Goal: Find specific page/section: Find specific page/section

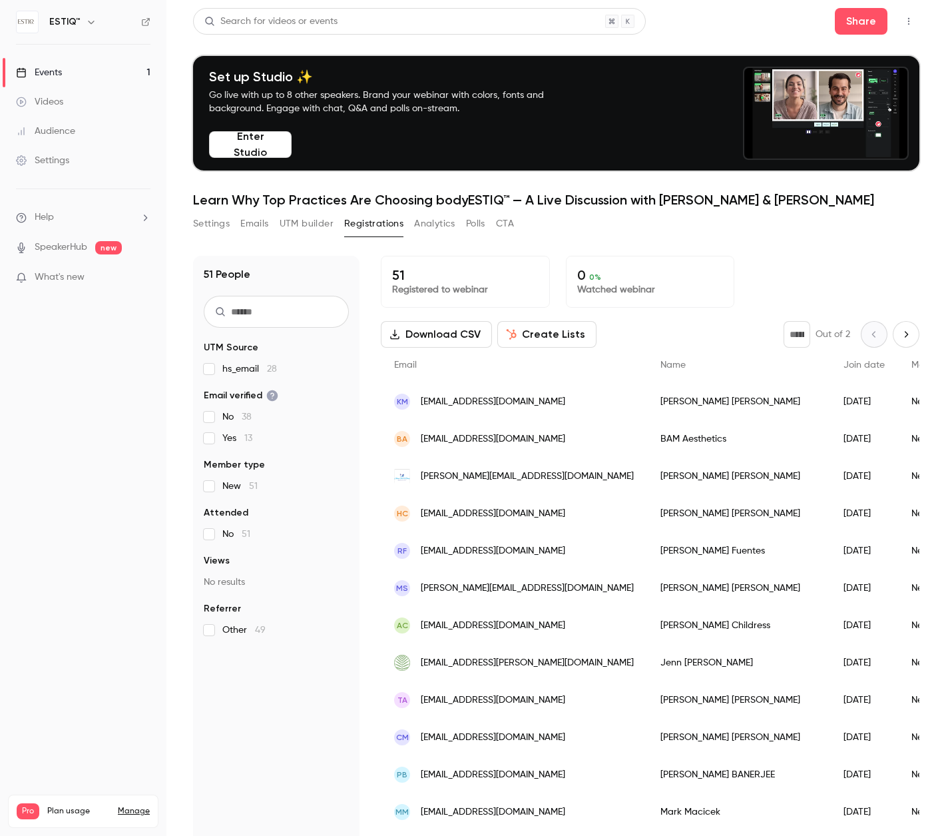
click at [910, 19] on icon "button" at bounding box center [908, 21] width 11 height 9
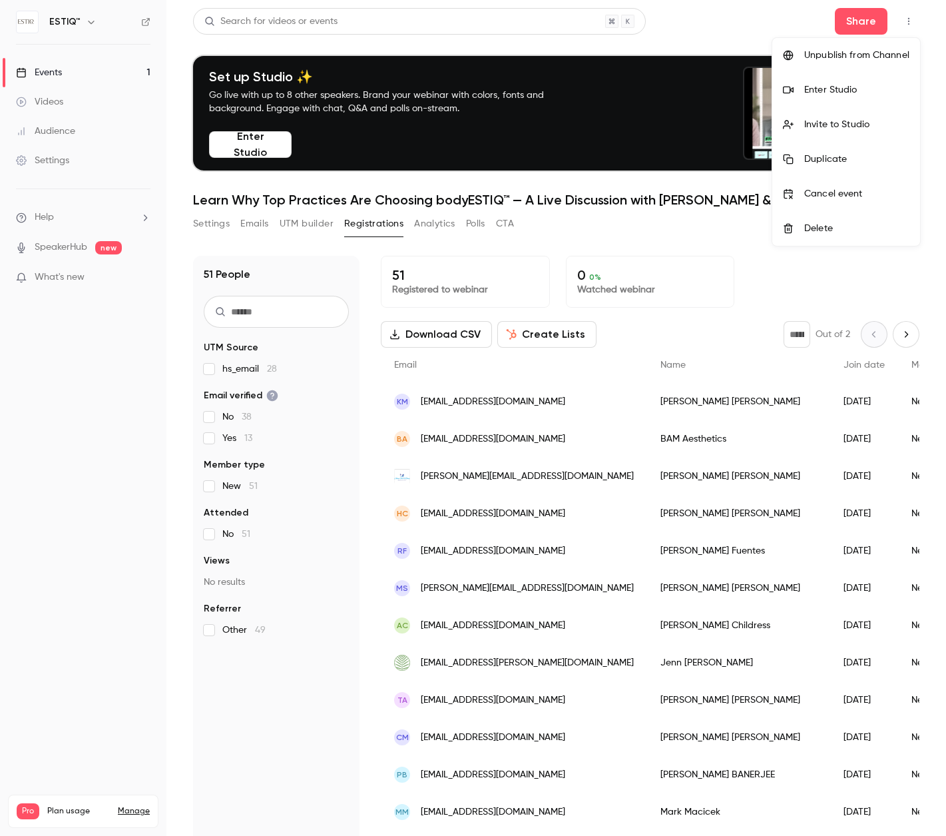
click at [910, 19] on div at bounding box center [473, 418] width 946 height 836
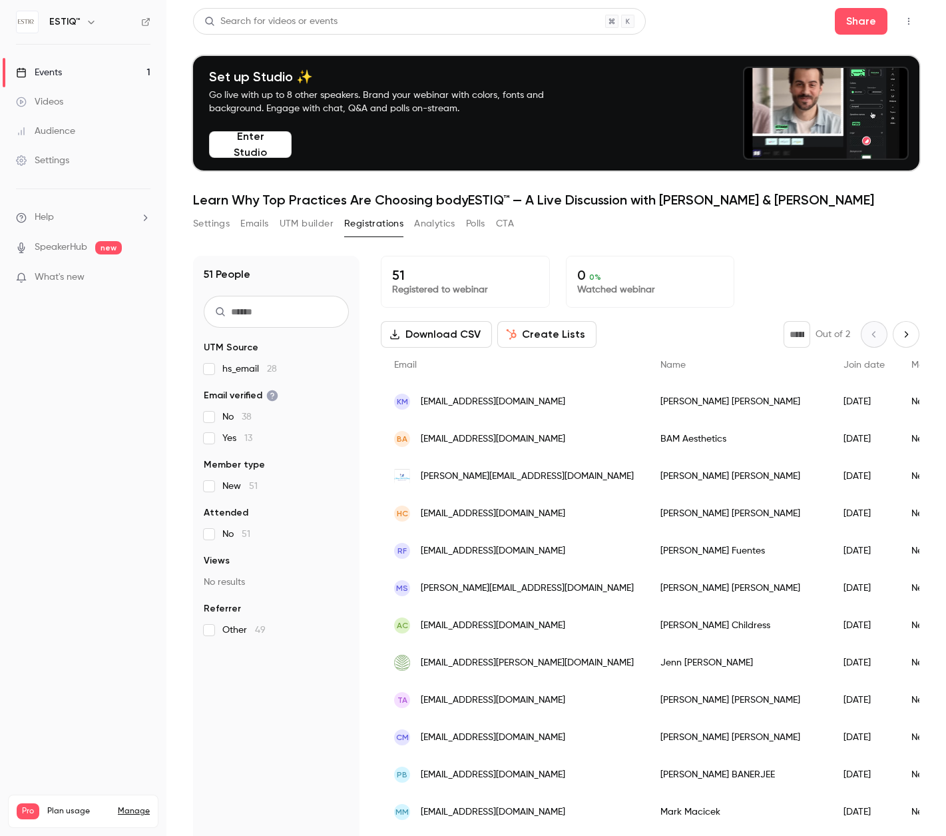
click at [366, 220] on button "Registrations" at bounding box center [373, 223] width 59 height 21
click at [63, 68] on link "Events 1" at bounding box center [83, 72] width 166 height 29
